Goal: Navigation & Orientation: Find specific page/section

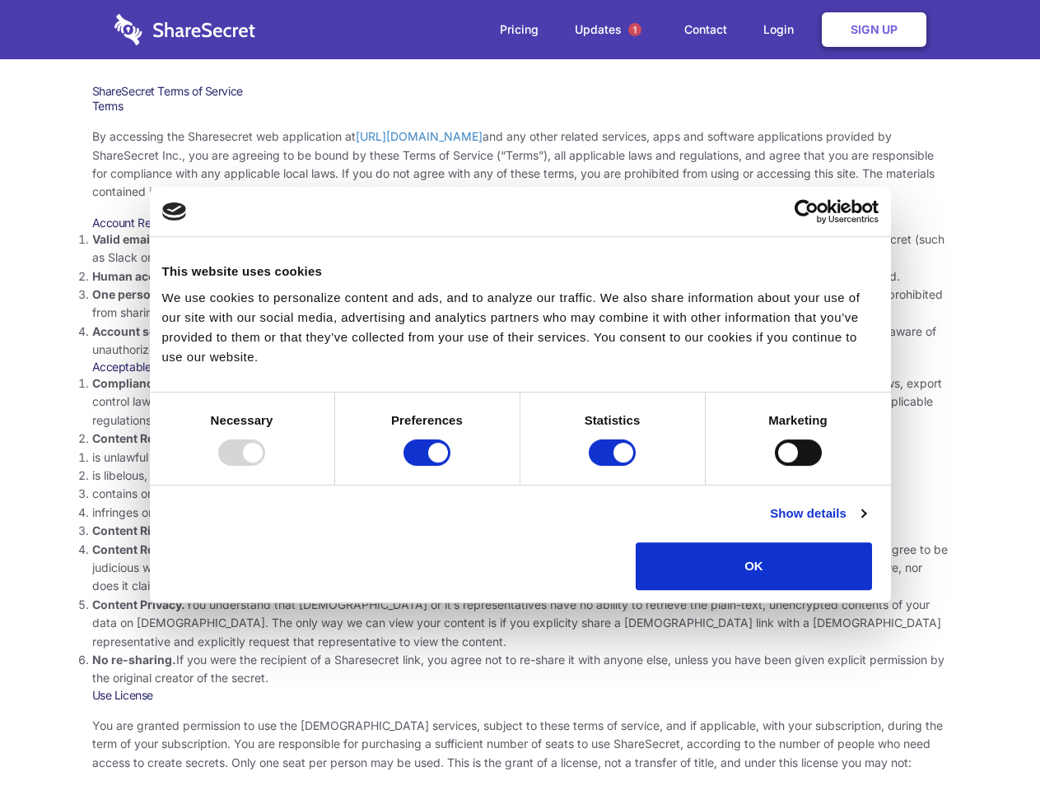
click at [520, 395] on li "Compliance with local laws and regulations. Your use of the Sharesecret must no…" at bounding box center [520, 402] width 856 height 55
click at [265, 466] on div at bounding box center [241, 453] width 47 height 26
click at [450, 466] on input "Preferences" at bounding box center [426, 453] width 47 height 26
checkbox input "false"
click at [614, 466] on input "Statistics" at bounding box center [612, 453] width 47 height 26
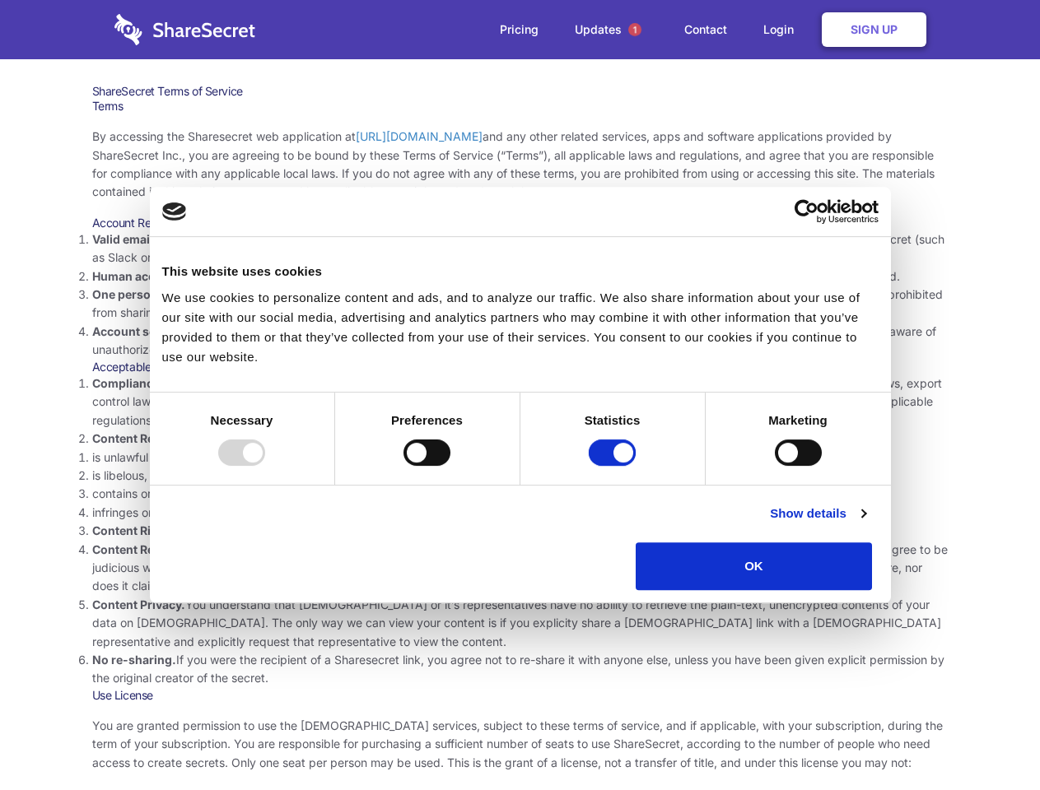
checkbox input "false"
click at [775, 466] on input "Marketing" at bounding box center [798, 453] width 47 height 26
checkbox input "true"
click at [865, 524] on link "Show details" at bounding box center [818, 514] width 96 height 20
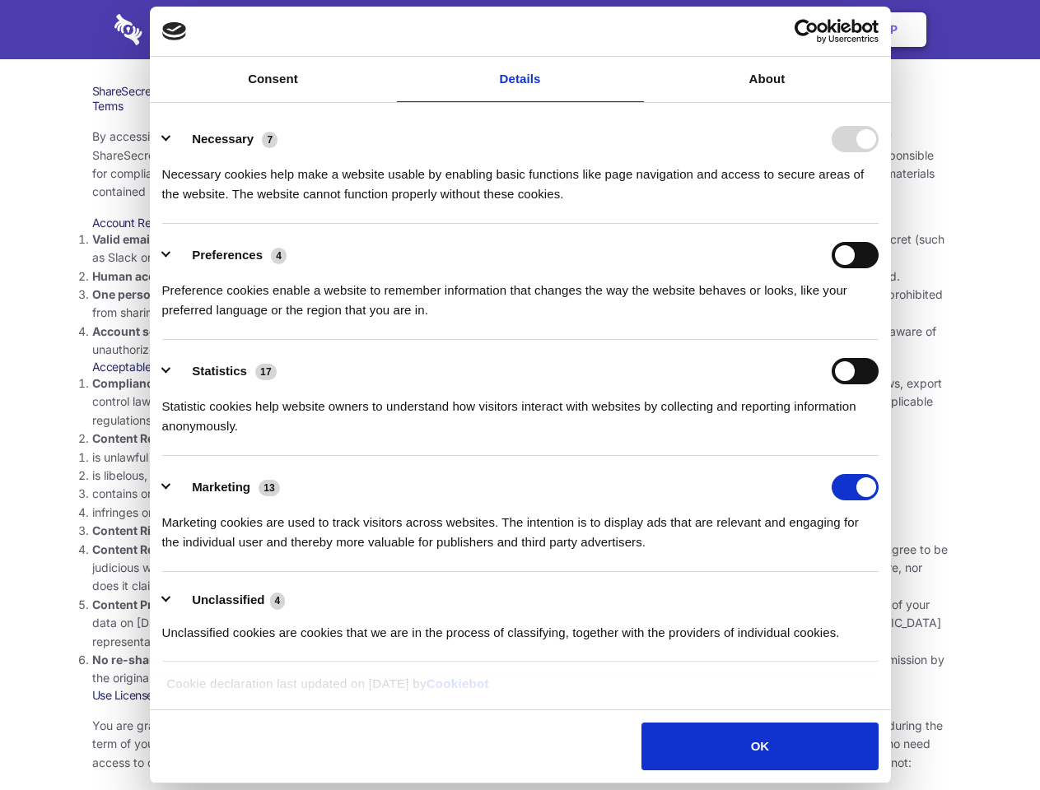
click at [879, 224] on li "Necessary 7 Necessary cookies help make a website usable by enabling basic func…" at bounding box center [520, 166] width 716 height 116
click at [634, 30] on span "1" at bounding box center [634, 29] width 13 height 13
